Goal: Find specific page/section: Find specific page/section

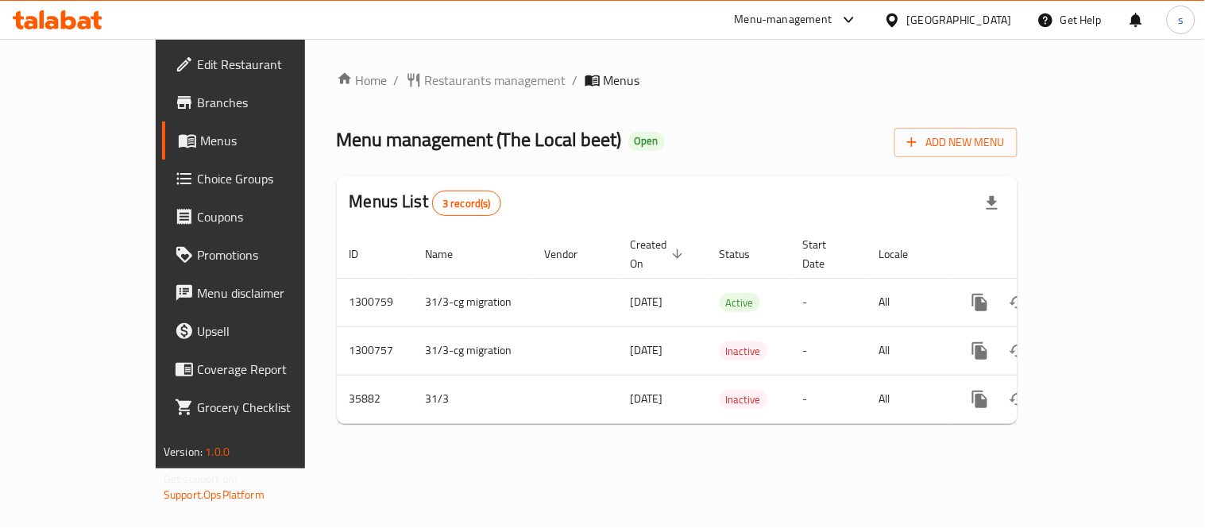
click at [901, 12] on icon at bounding box center [892, 20] width 17 height 17
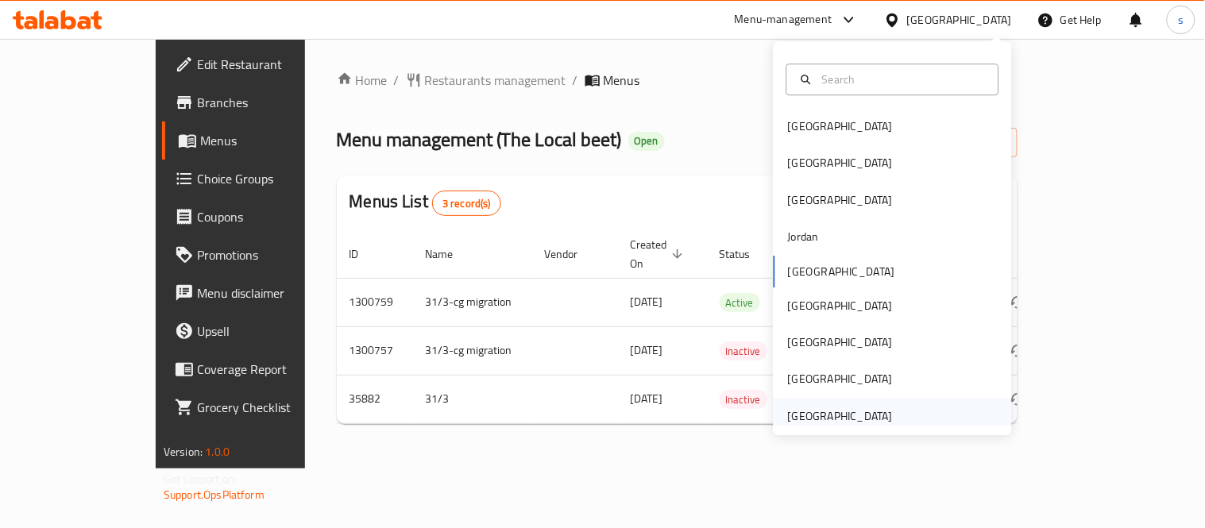
click at [799, 420] on div "[GEOGRAPHIC_DATA]" at bounding box center [840, 416] width 105 height 17
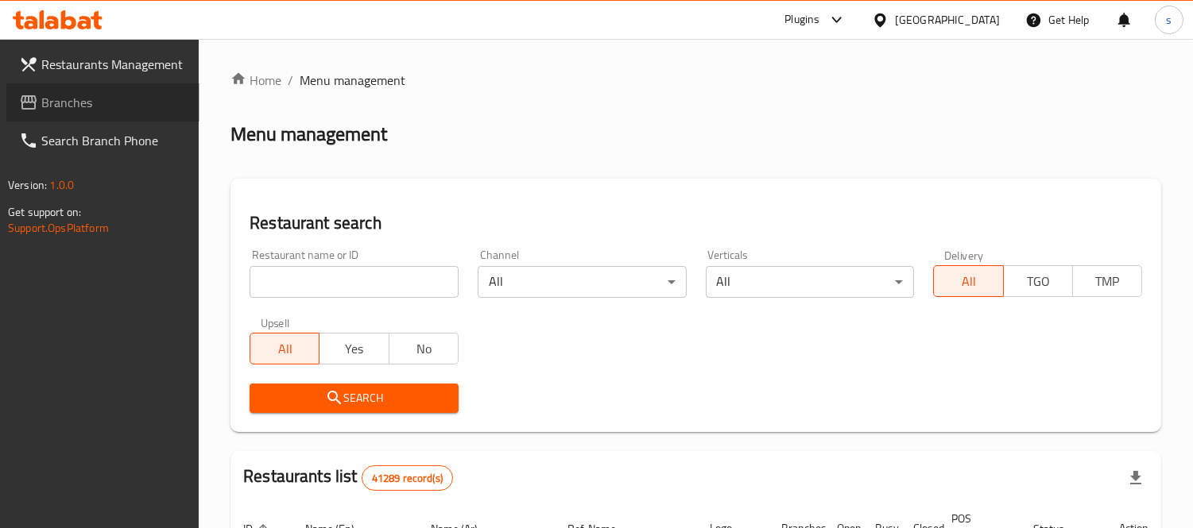
click at [51, 112] on span "Branches" at bounding box center [113, 102] width 145 height 19
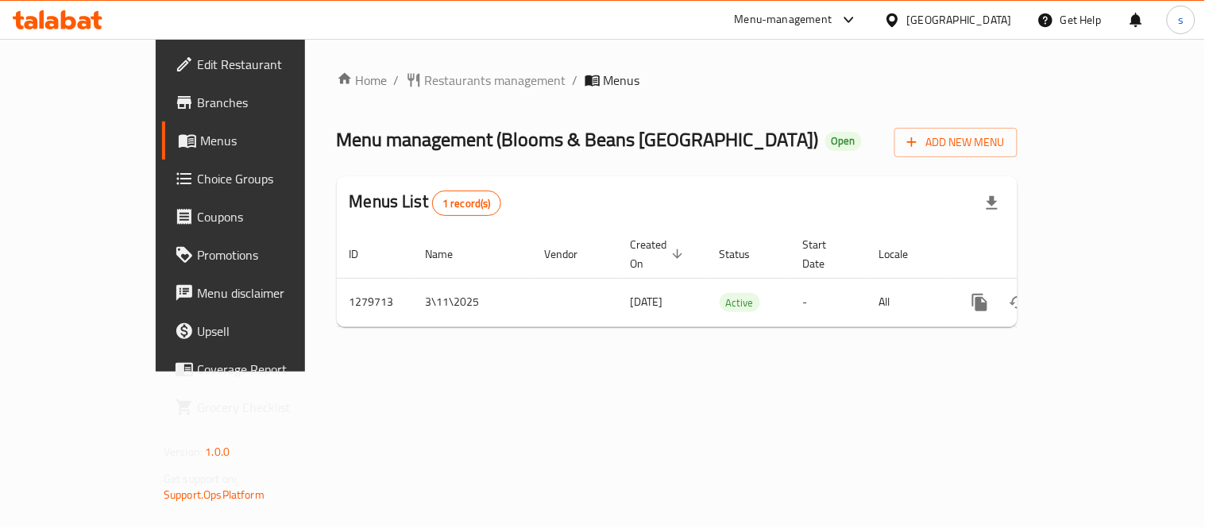
click at [859, 25] on icon at bounding box center [849, 19] width 19 height 19
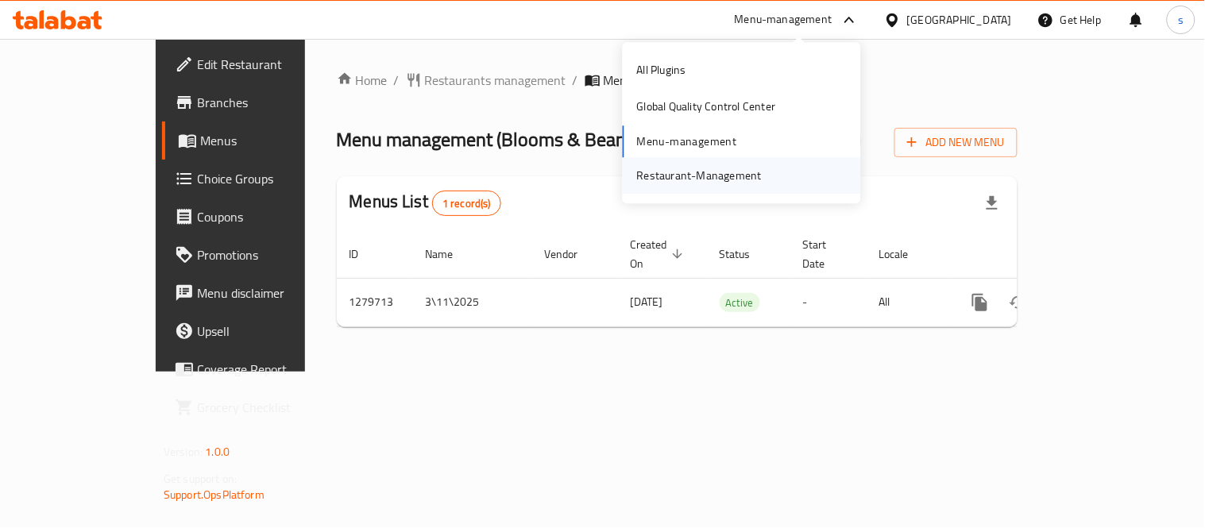
click at [756, 171] on div "Restaurant-Management" at bounding box center [699, 175] width 125 height 17
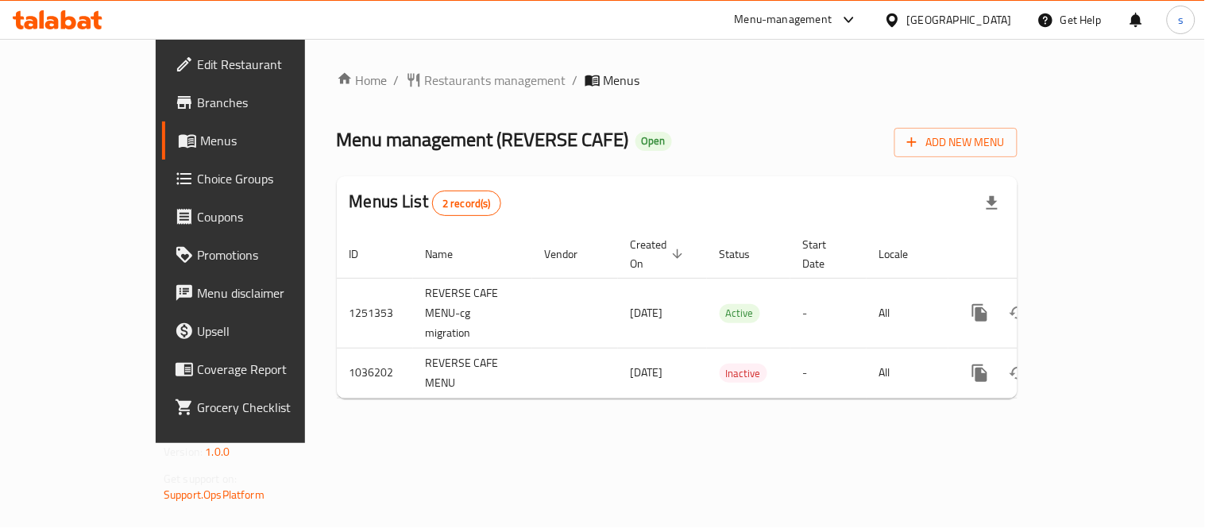
click at [848, 18] on icon at bounding box center [849, 20] width 10 height 6
click at [748, 185] on div "Restaurant-Management" at bounding box center [700, 175] width 150 height 37
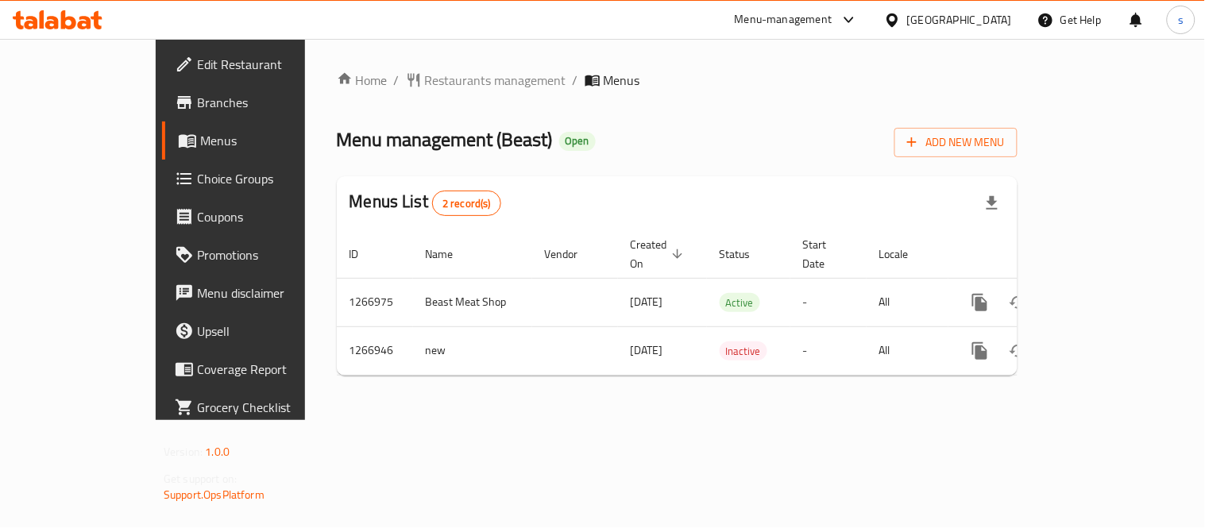
click at [848, 21] on icon at bounding box center [849, 19] width 19 height 19
click at [728, 168] on div "Restaurant-Management" at bounding box center [699, 175] width 125 height 17
click at [841, 17] on icon at bounding box center [849, 19] width 19 height 19
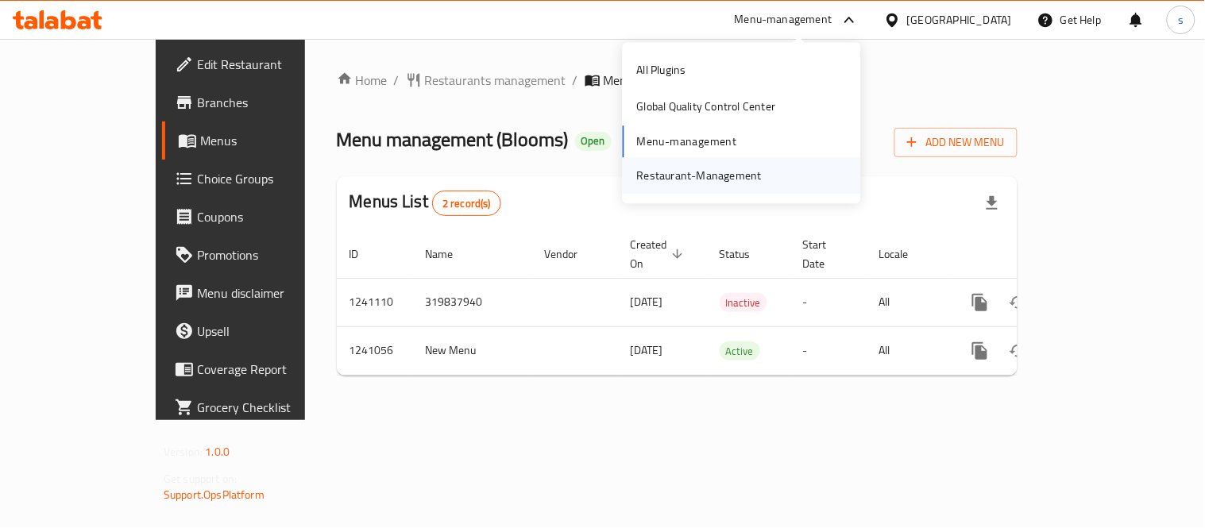
click at [739, 168] on div "Restaurant-Management" at bounding box center [699, 175] width 125 height 17
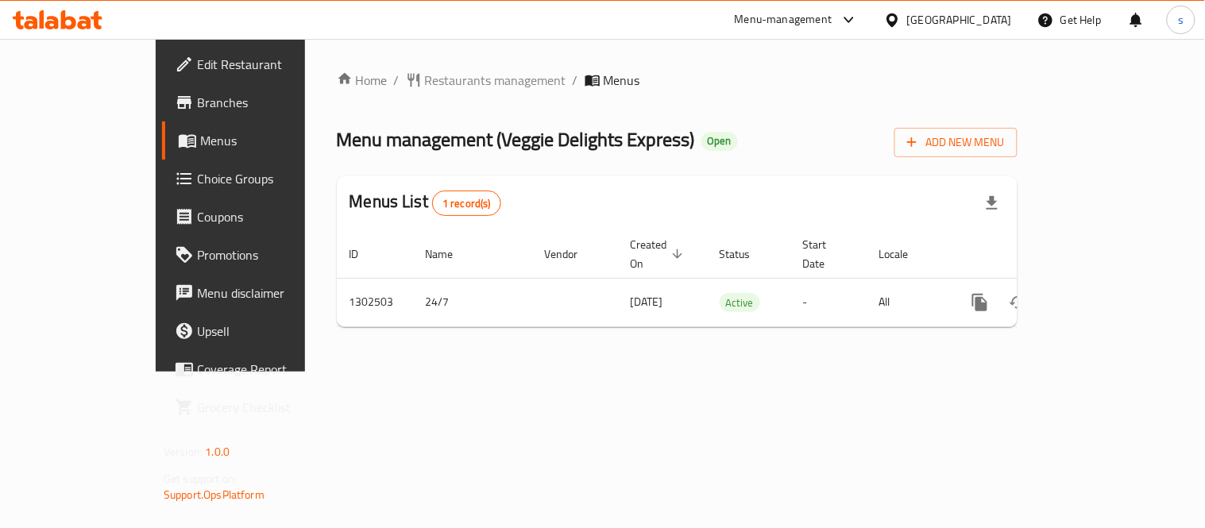
click at [934, 21] on div "[GEOGRAPHIC_DATA]" at bounding box center [959, 19] width 105 height 17
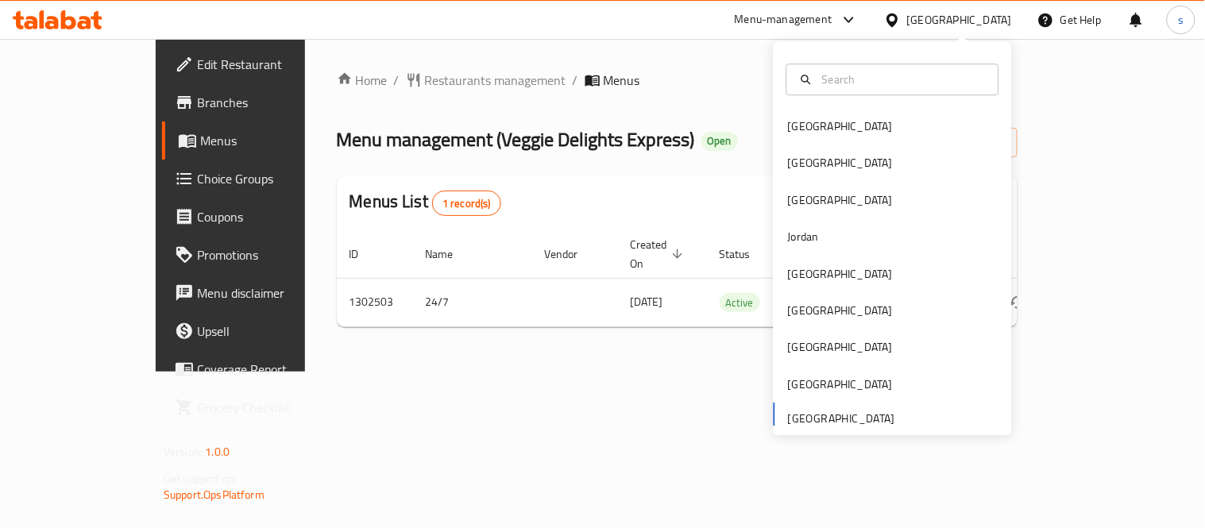
click at [849, 17] on icon at bounding box center [849, 19] width 19 height 19
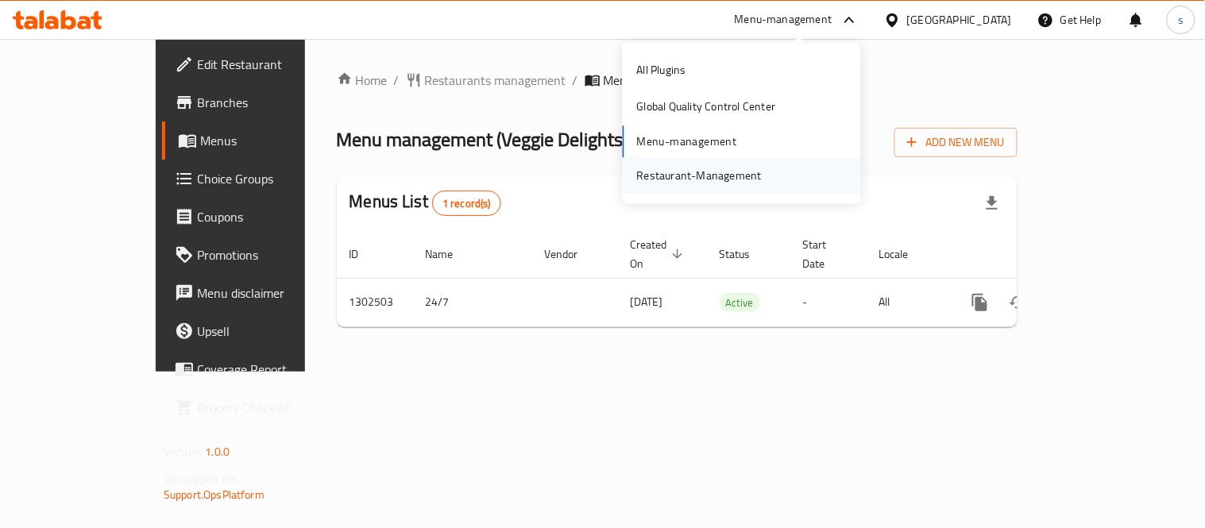
click at [734, 175] on div "Restaurant-Management" at bounding box center [699, 175] width 125 height 17
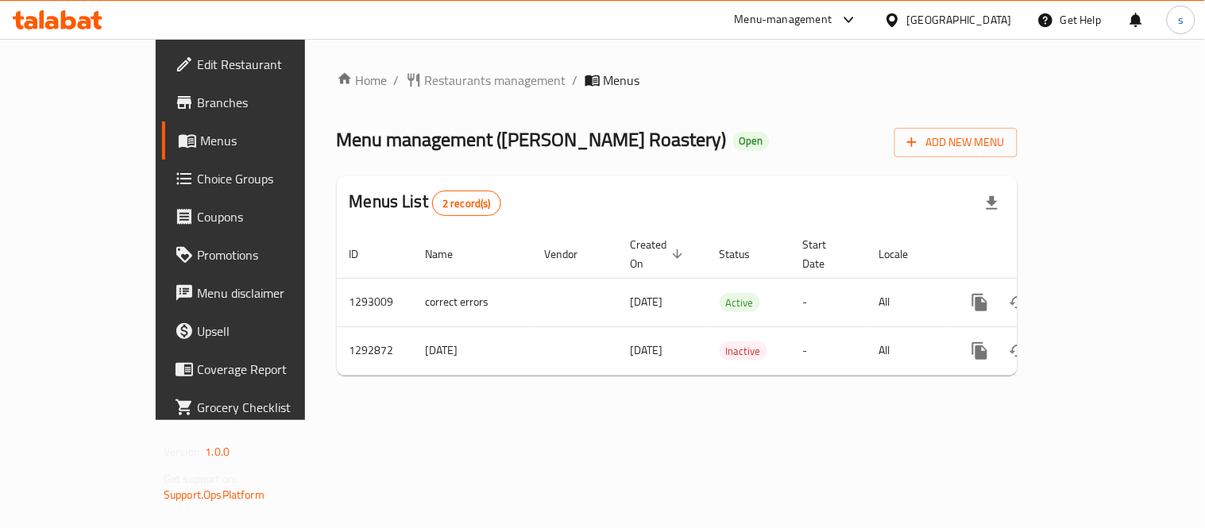
click at [958, 21] on div "[GEOGRAPHIC_DATA]" at bounding box center [959, 19] width 105 height 17
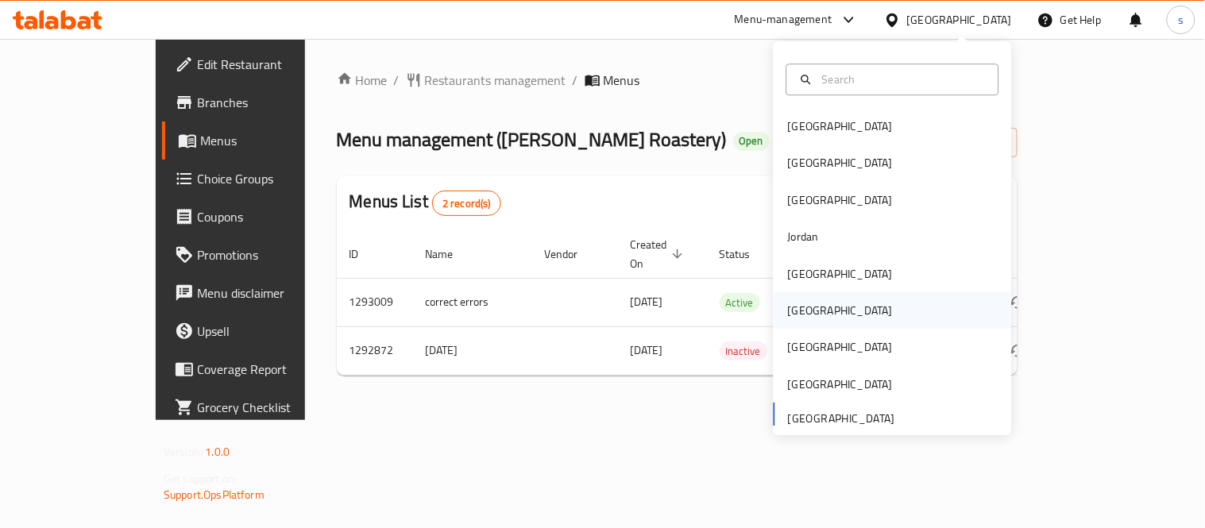
click at [788, 304] on div "[GEOGRAPHIC_DATA]" at bounding box center [840, 310] width 105 height 17
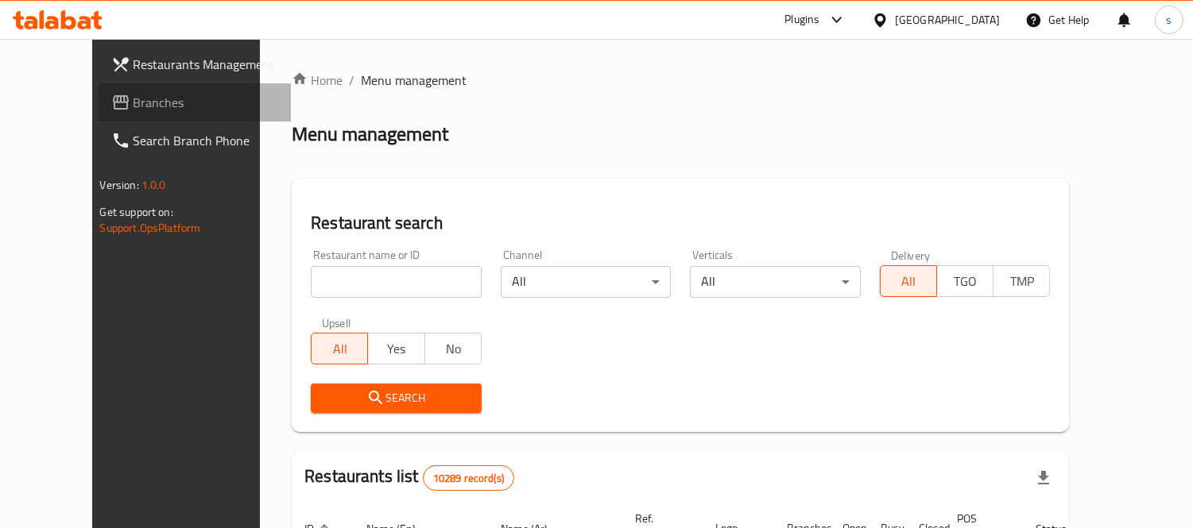
click at [133, 103] on span "Branches" at bounding box center [205, 102] width 145 height 19
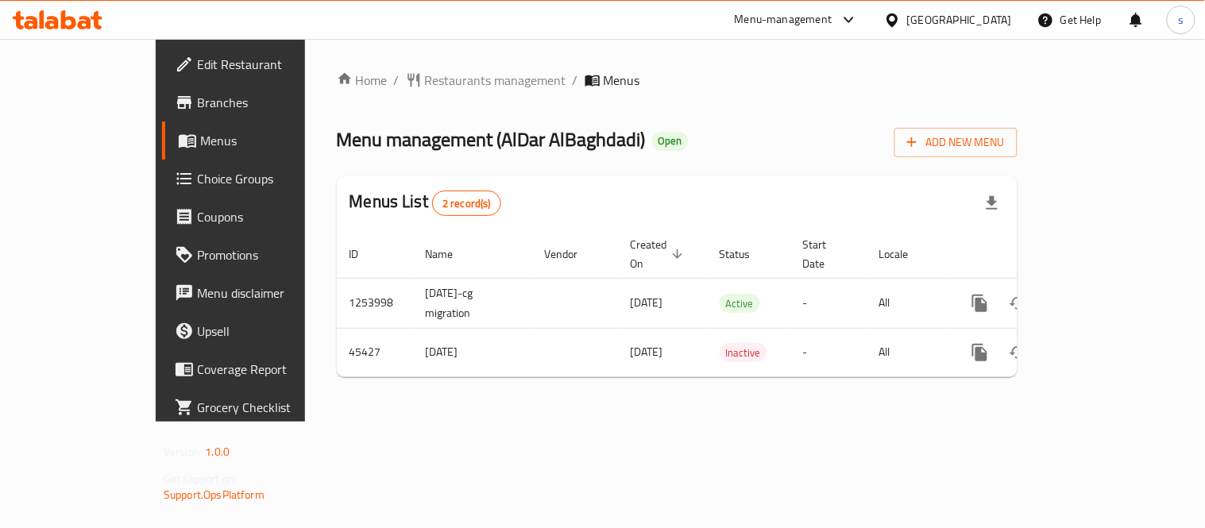
click at [994, 17] on div "[GEOGRAPHIC_DATA]" at bounding box center [959, 19] width 105 height 17
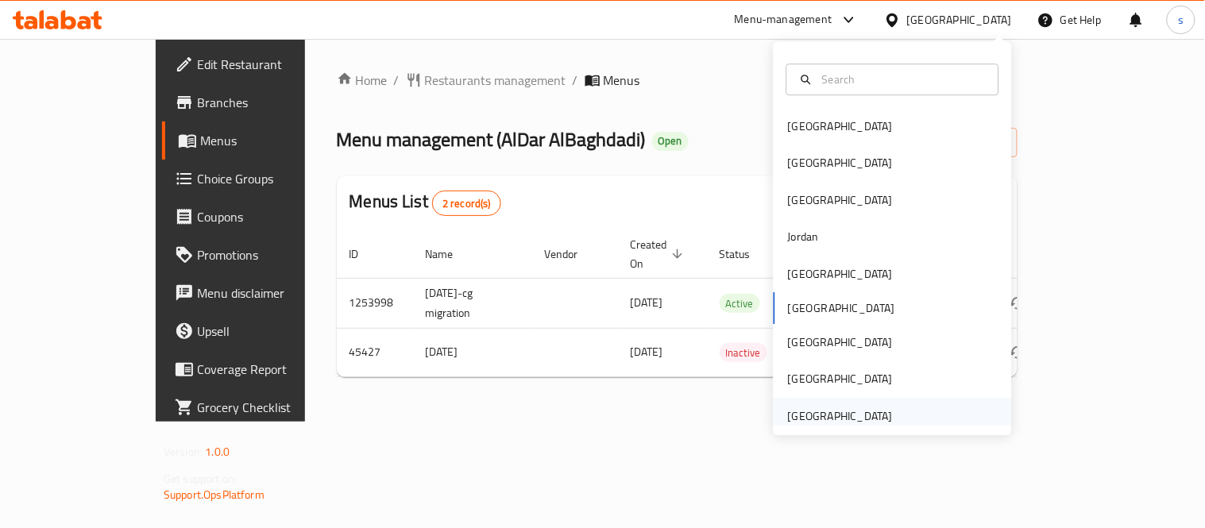
click at [812, 419] on div "[GEOGRAPHIC_DATA]" at bounding box center [840, 416] width 105 height 17
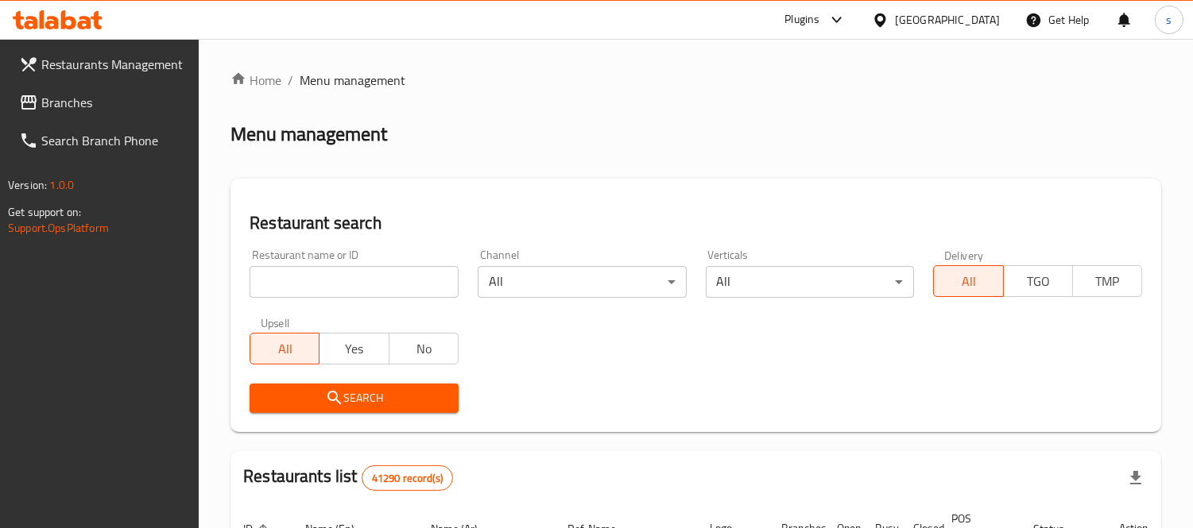
click at [72, 105] on span "Branches" at bounding box center [113, 102] width 145 height 19
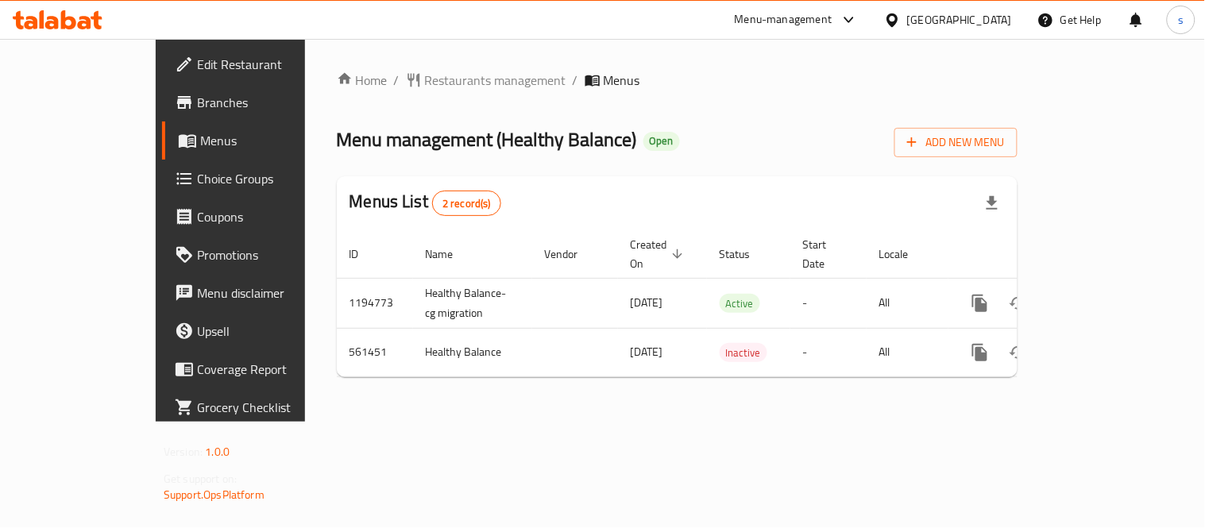
click at [947, 18] on div "[GEOGRAPHIC_DATA]" at bounding box center [959, 19] width 105 height 17
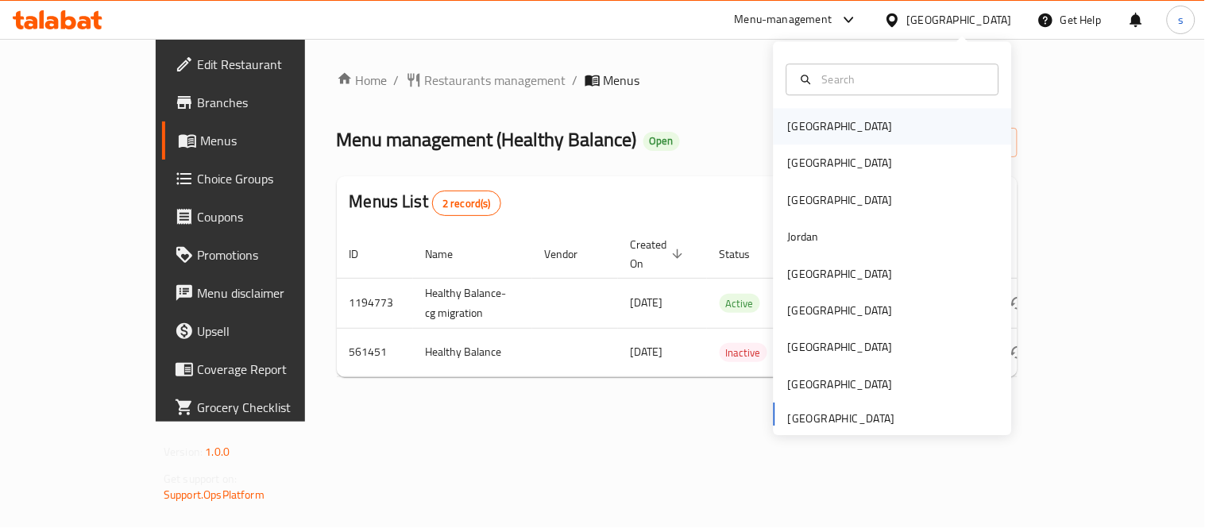
click at [808, 135] on div "[GEOGRAPHIC_DATA]" at bounding box center [840, 126] width 105 height 17
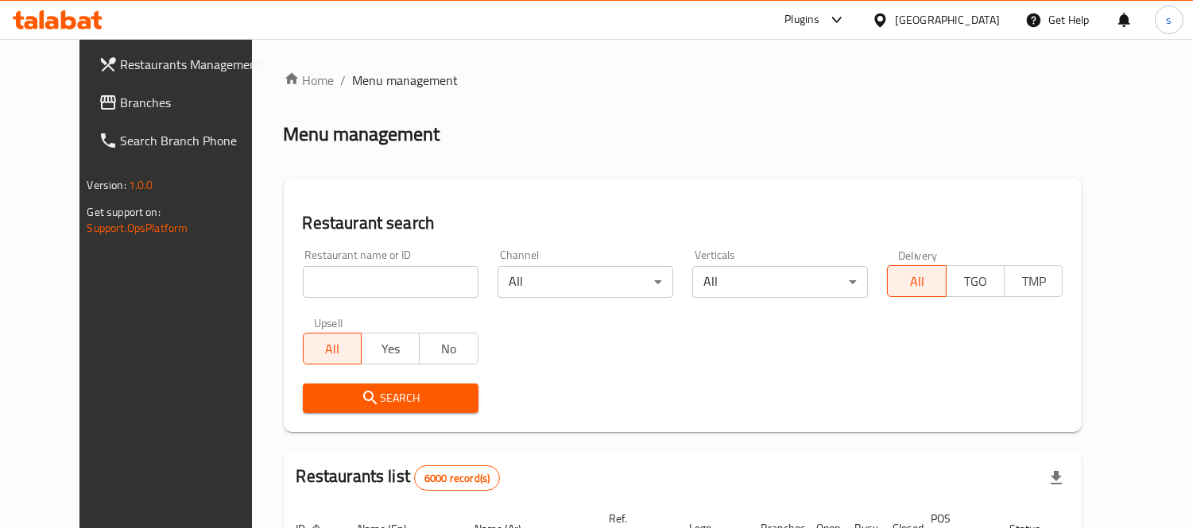
click at [121, 97] on span "Branches" at bounding box center [193, 102] width 145 height 19
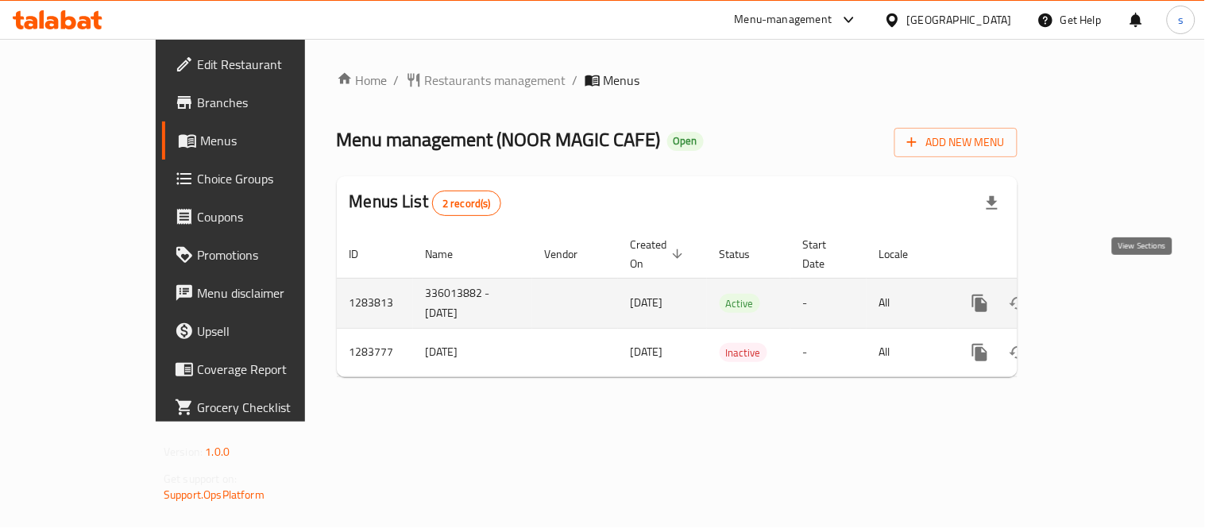
click at [1114, 284] on link "enhanced table" at bounding box center [1095, 303] width 38 height 38
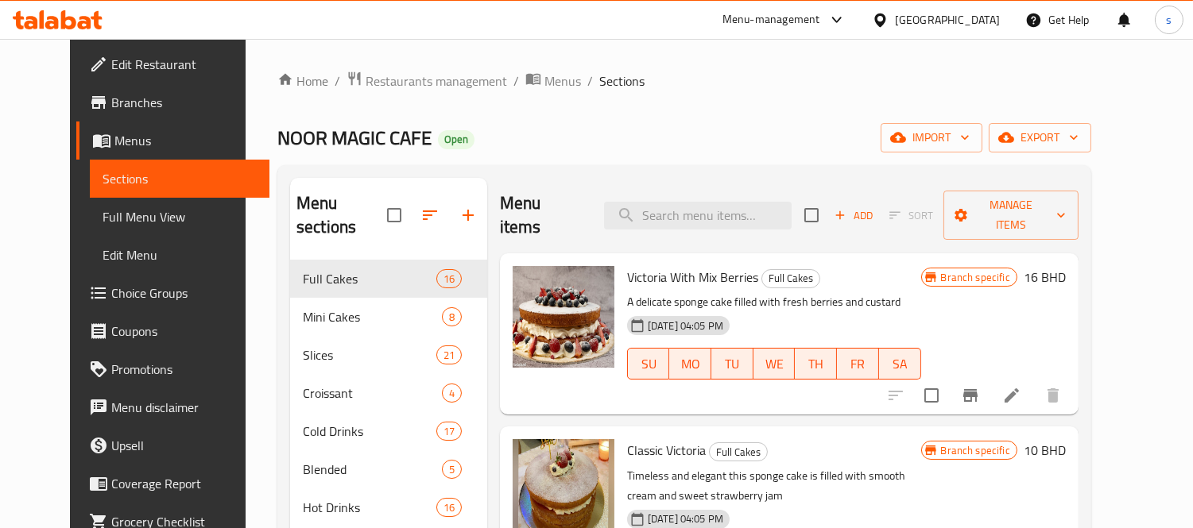
click at [841, 21] on icon at bounding box center [836, 20] width 10 height 6
click at [895, 20] on div at bounding box center [883, 19] width 23 height 17
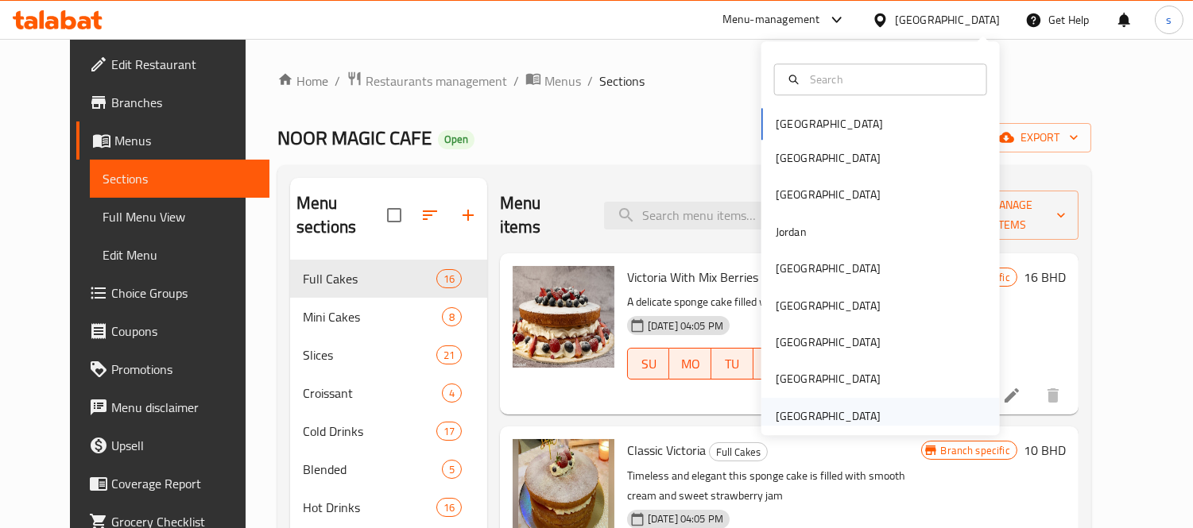
click at [826, 414] on div "[GEOGRAPHIC_DATA]" at bounding box center [828, 416] width 105 height 17
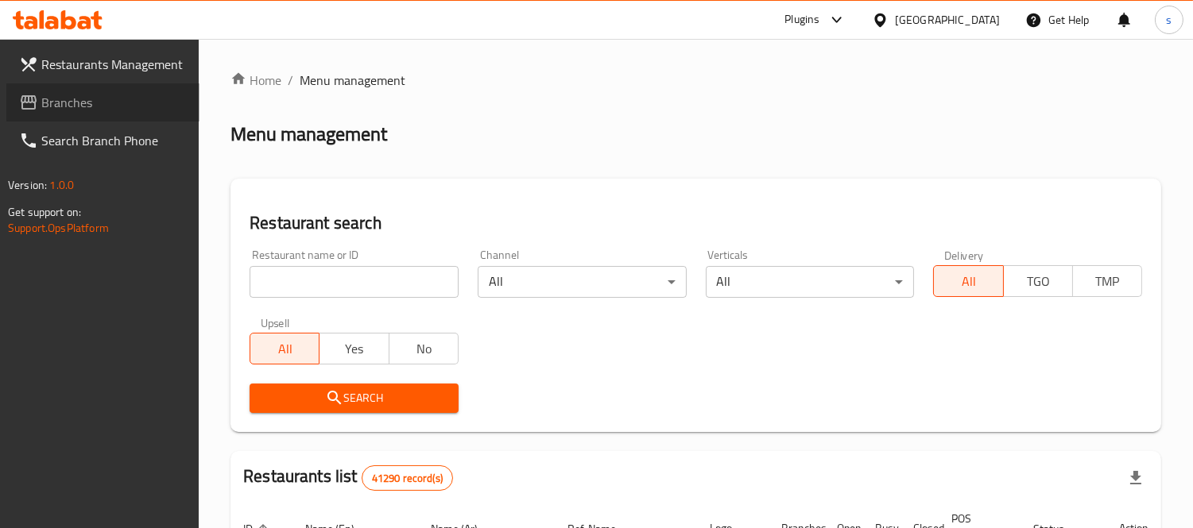
click at [85, 105] on span "Branches" at bounding box center [113, 102] width 145 height 19
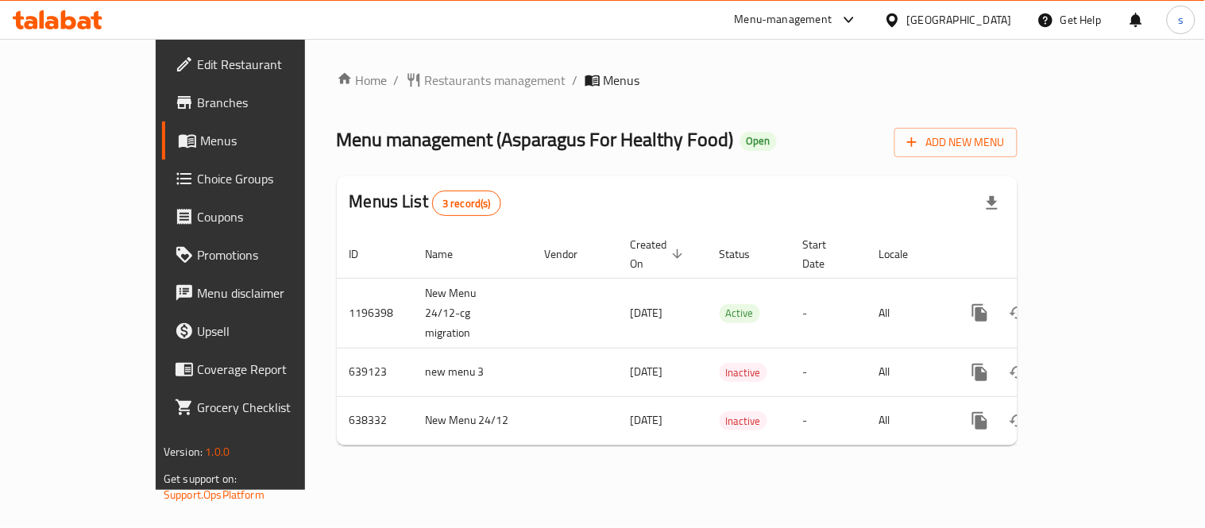
click at [965, 11] on div "[GEOGRAPHIC_DATA]" at bounding box center [959, 19] width 105 height 17
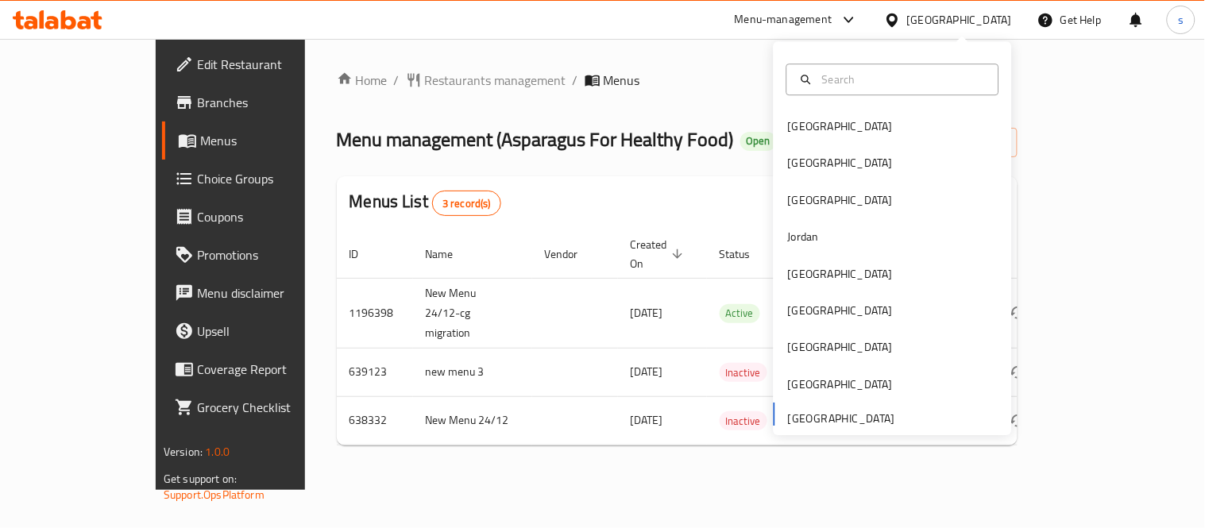
click at [741, 135] on span "Open" at bounding box center [759, 141] width 37 height 14
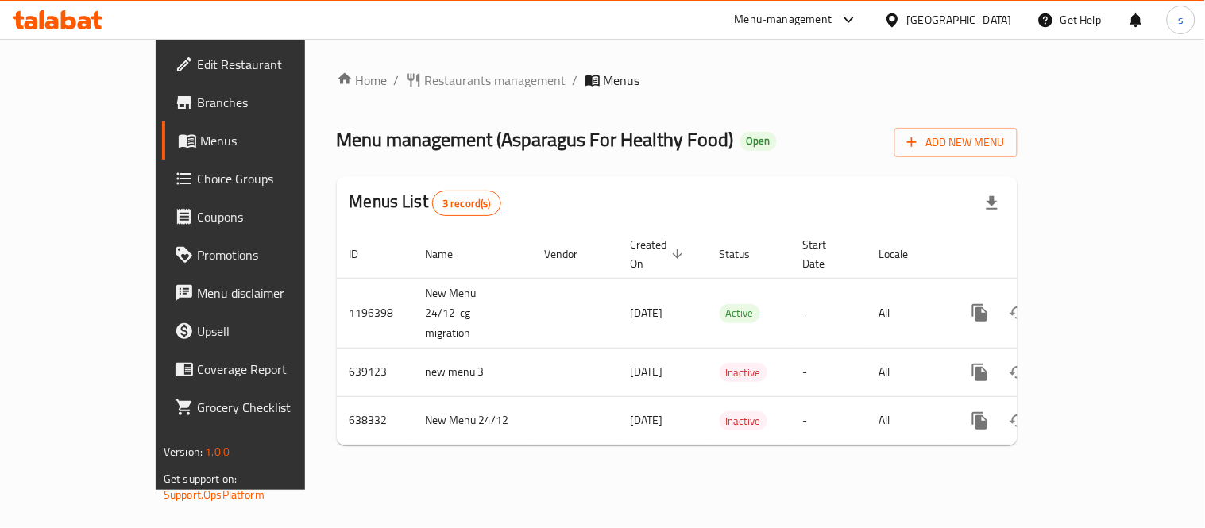
click at [835, 10] on div at bounding box center [846, 19] width 26 height 19
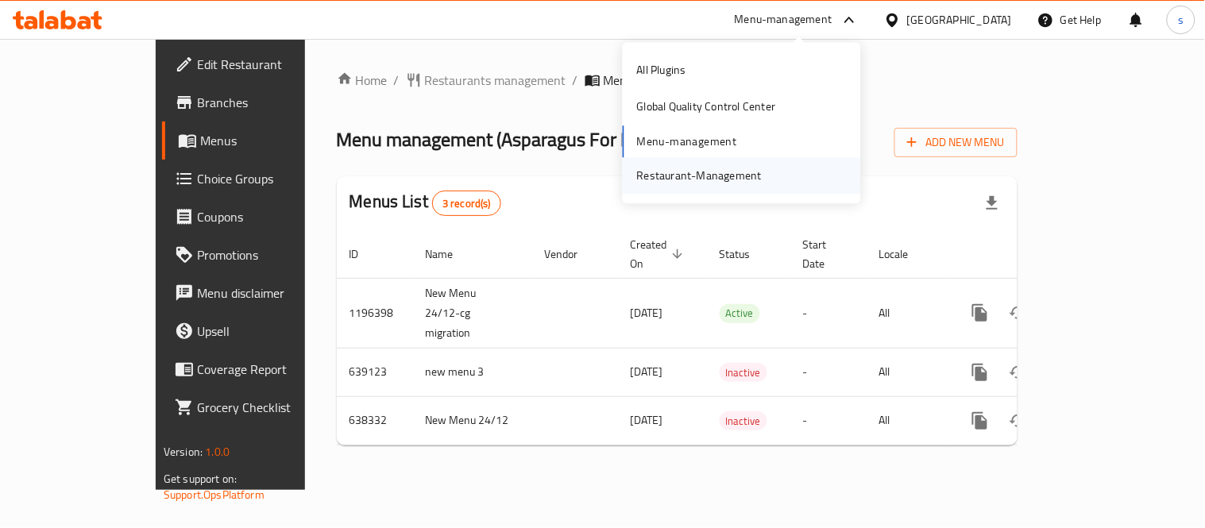
click at [703, 177] on div "Restaurant-Management" at bounding box center [699, 175] width 125 height 17
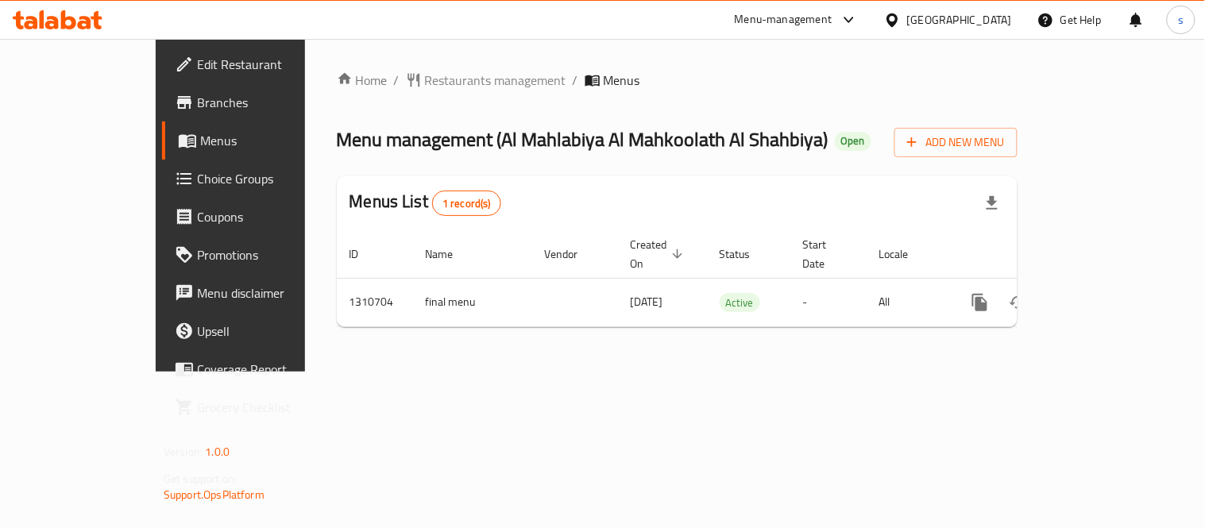
click at [944, 21] on div "[GEOGRAPHIC_DATA]" at bounding box center [959, 19] width 105 height 17
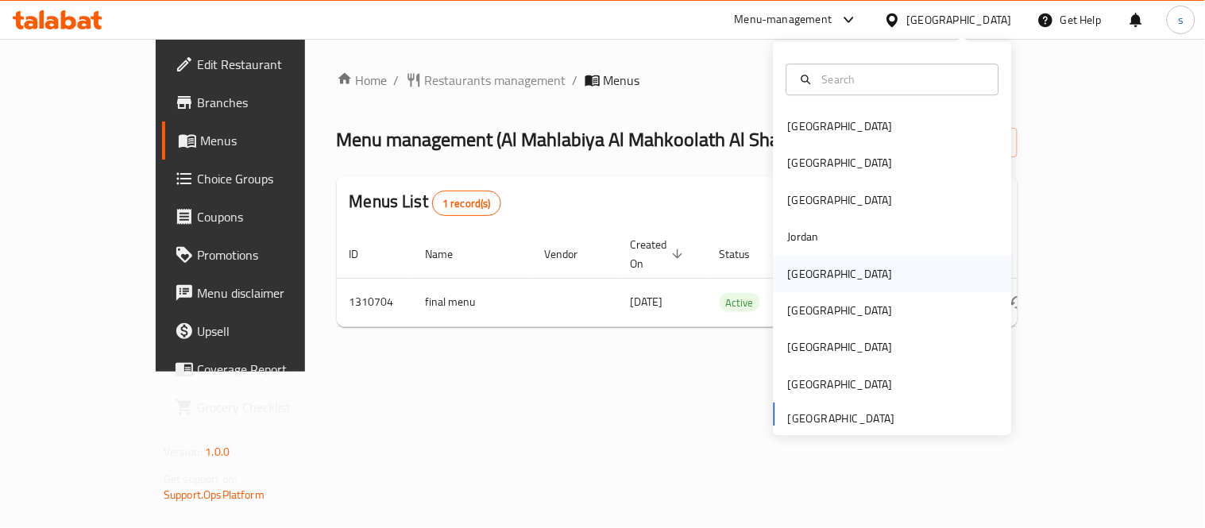
click at [796, 265] on div "[GEOGRAPHIC_DATA]" at bounding box center [840, 273] width 105 height 17
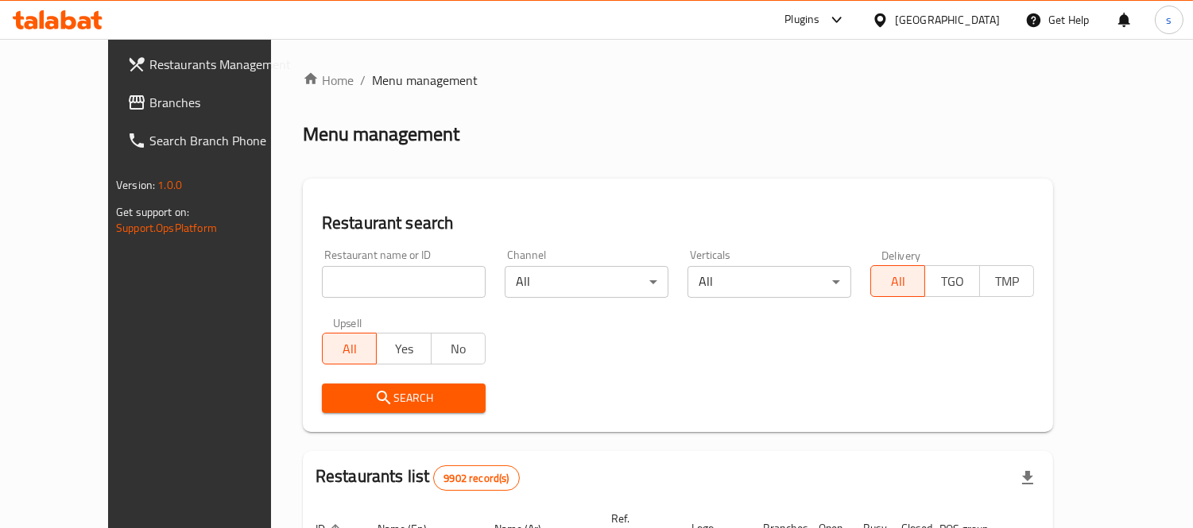
click at [149, 110] on span "Branches" at bounding box center [221, 102] width 145 height 19
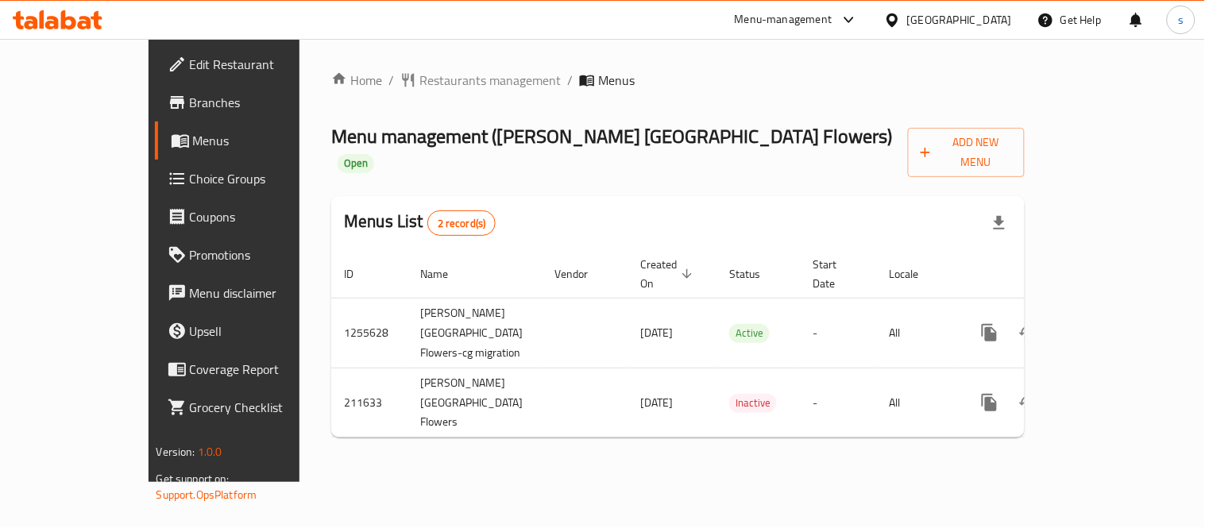
click at [986, 12] on div "Kuwait" at bounding box center [959, 19] width 105 height 17
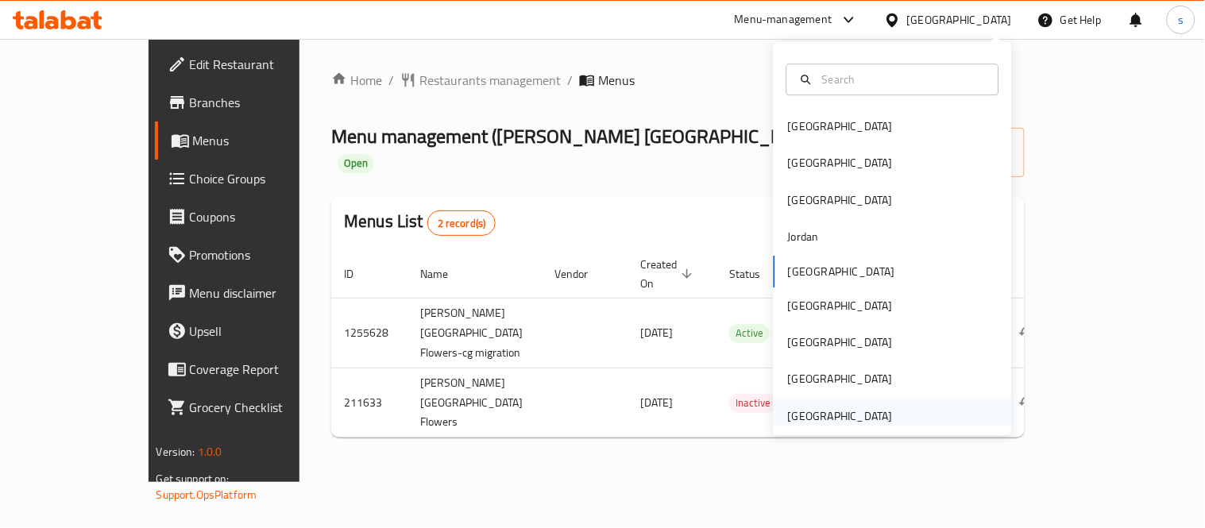
click at [818, 411] on div "[GEOGRAPHIC_DATA]" at bounding box center [840, 416] width 105 height 17
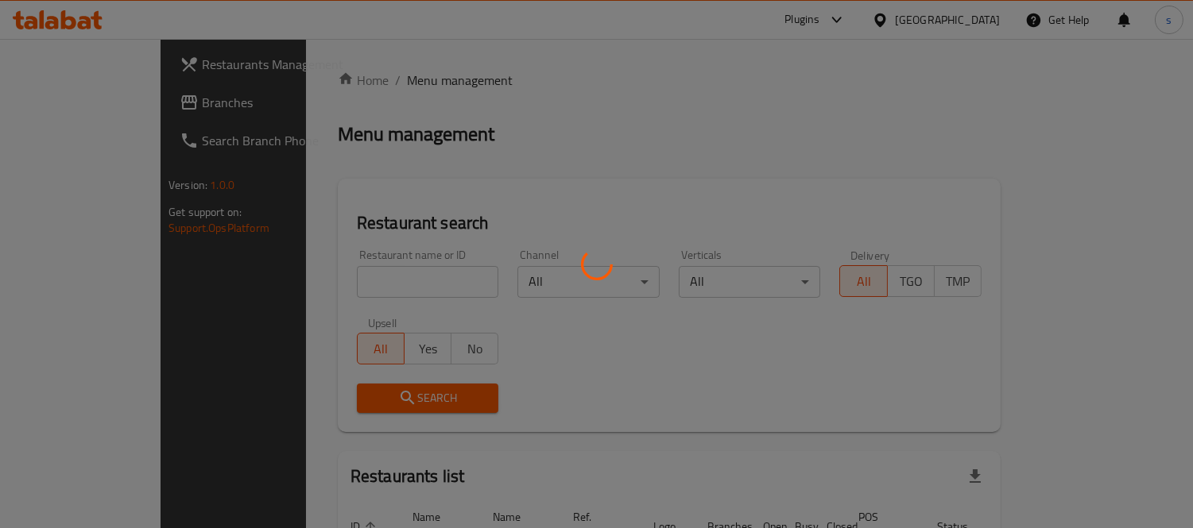
click at [56, 111] on div at bounding box center [596, 264] width 1193 height 528
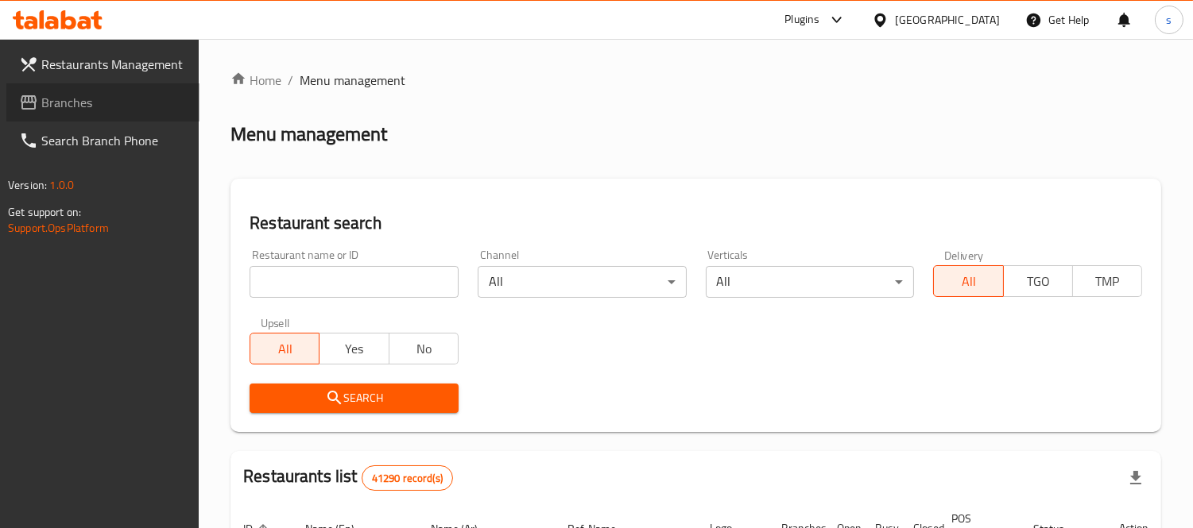
click at [49, 106] on span "Branches" at bounding box center [113, 102] width 145 height 19
